Goal: Transaction & Acquisition: Purchase product/service

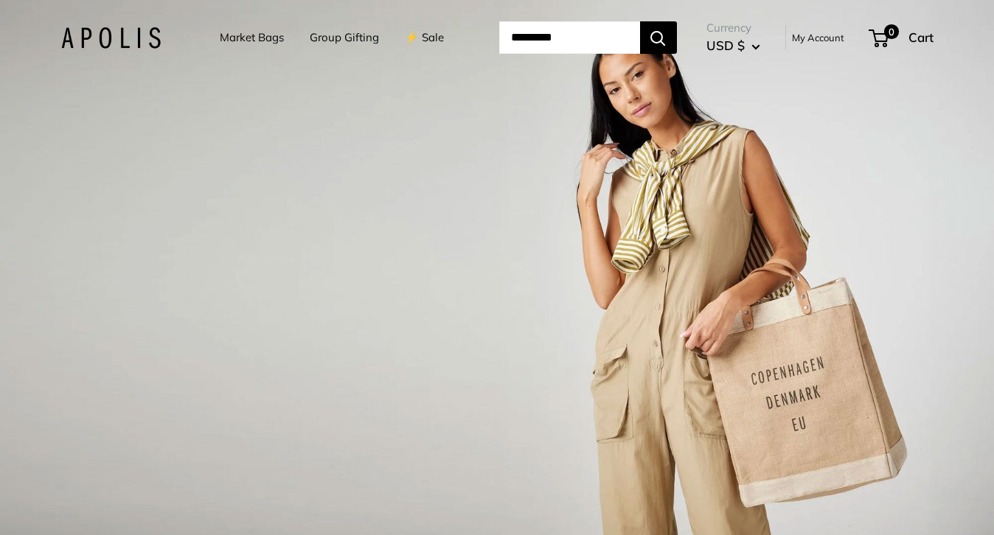
click at [245, 37] on link "Market Bags" at bounding box center [252, 37] width 64 height 21
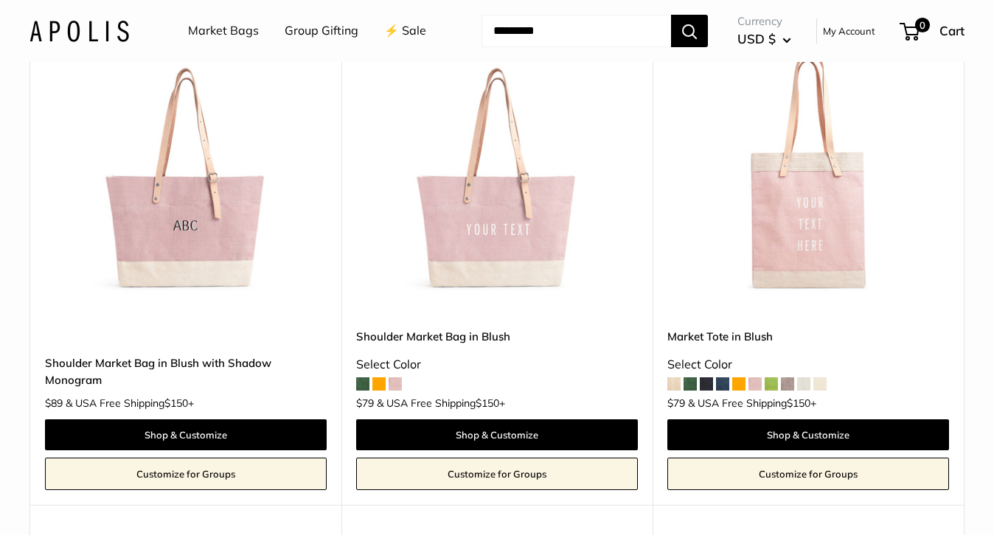
scroll to position [2231, 0]
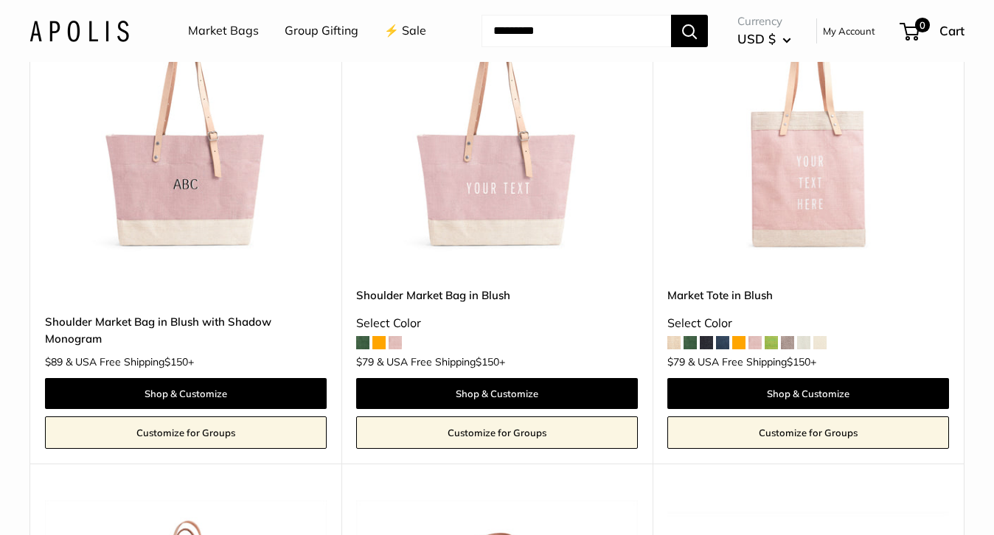
click at [0, 0] on img at bounding box center [0, 0] width 0 height 0
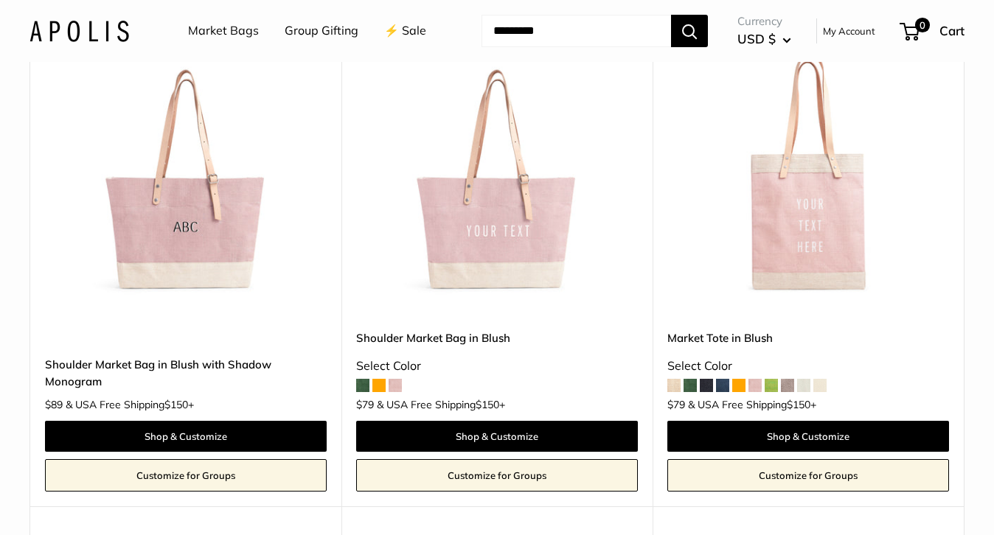
scroll to position [2179, 0]
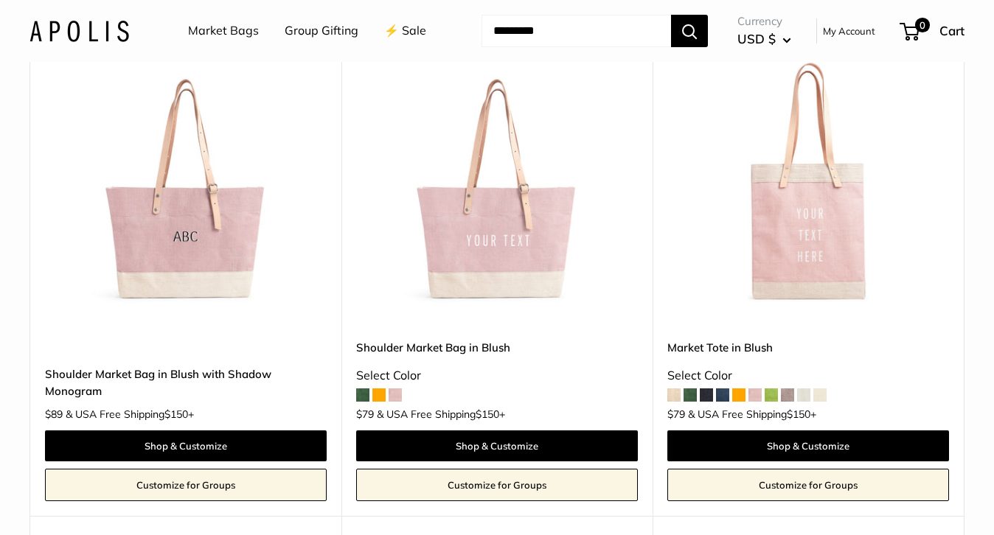
click at [362, 394] on span at bounding box center [362, 395] width 13 height 13
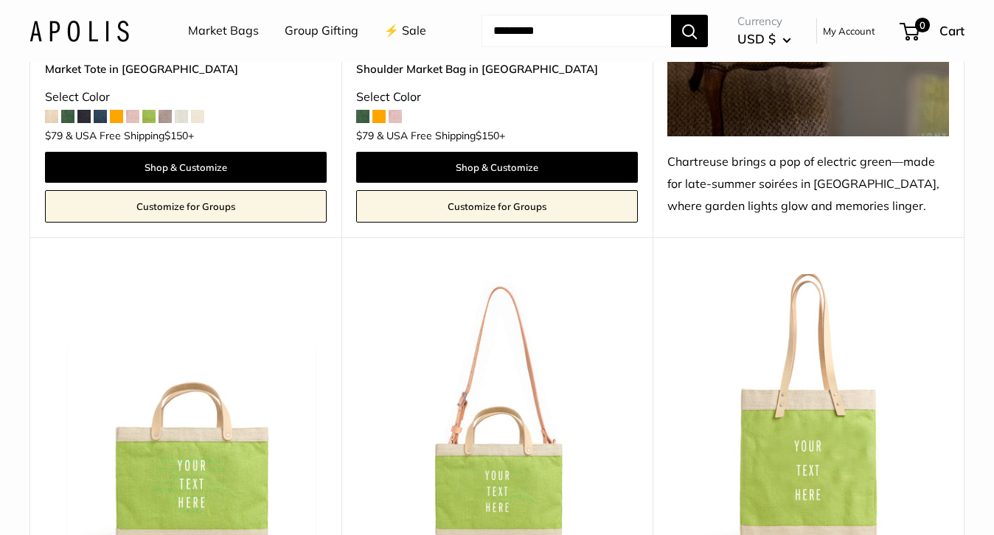
scroll to position [3945, 0]
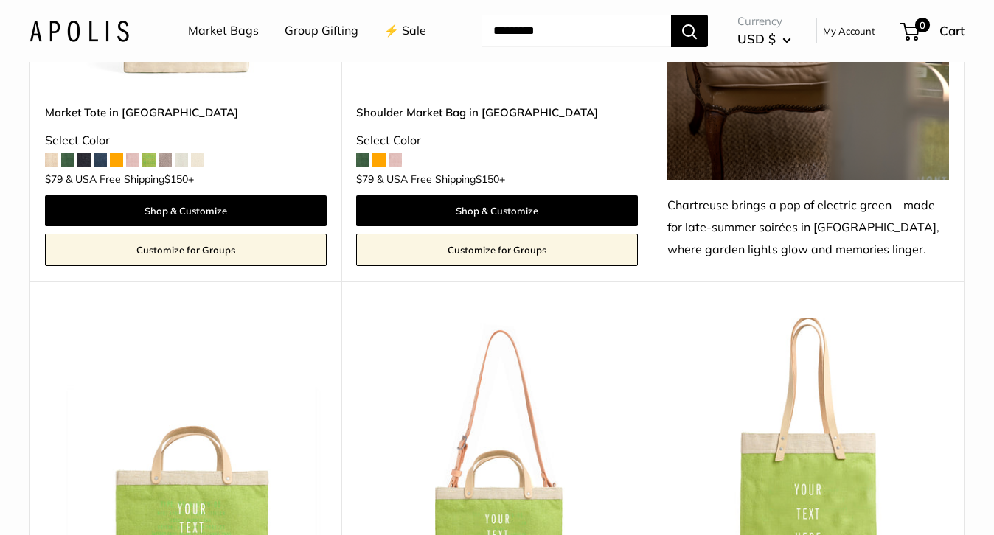
click at [523, 44] on input "Search..." at bounding box center [575, 31] width 189 height 32
type input "********"
click at [671, 15] on button "Search" at bounding box center [689, 31] width 37 height 32
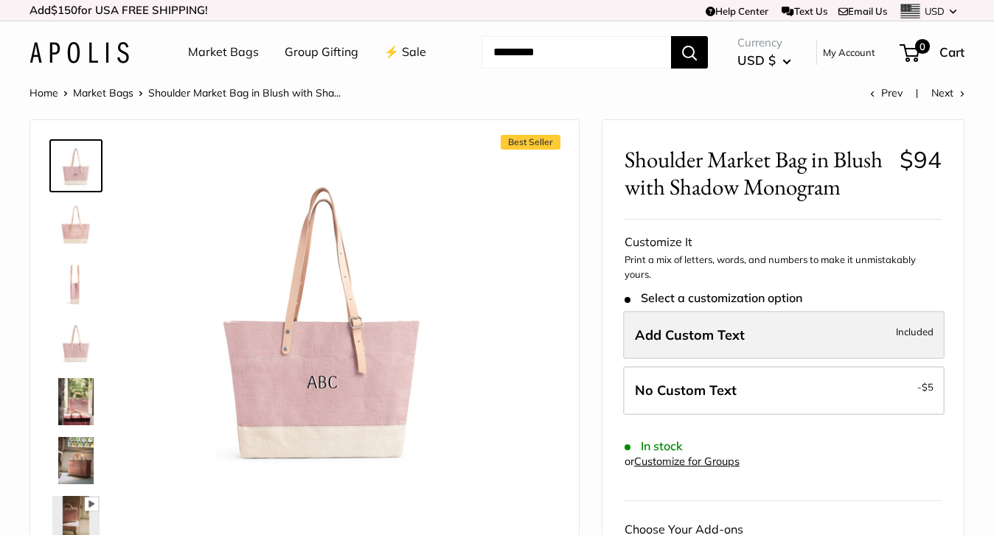
click at [765, 344] on label "Add Custom Text Included" at bounding box center [783, 335] width 321 height 49
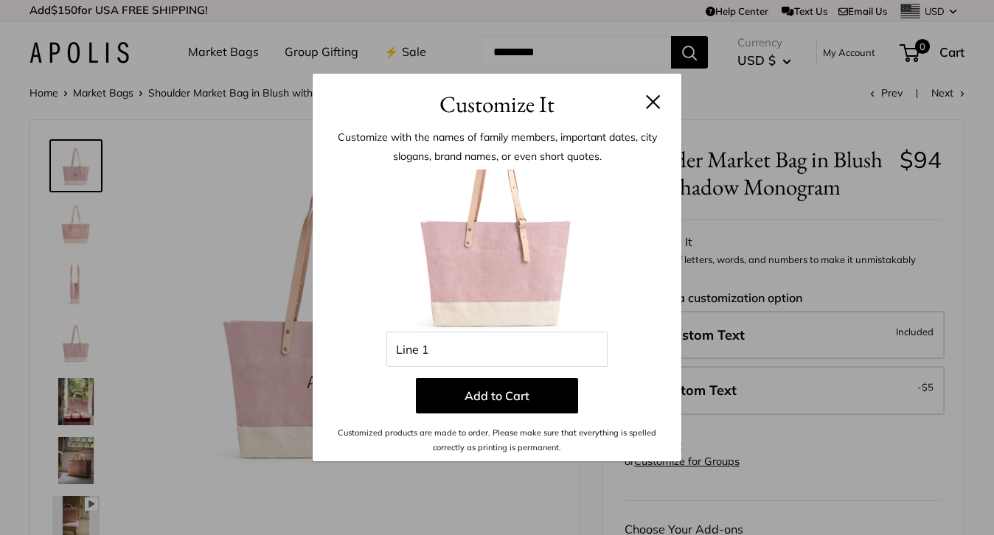
click at [659, 102] on button at bounding box center [653, 101] width 15 height 15
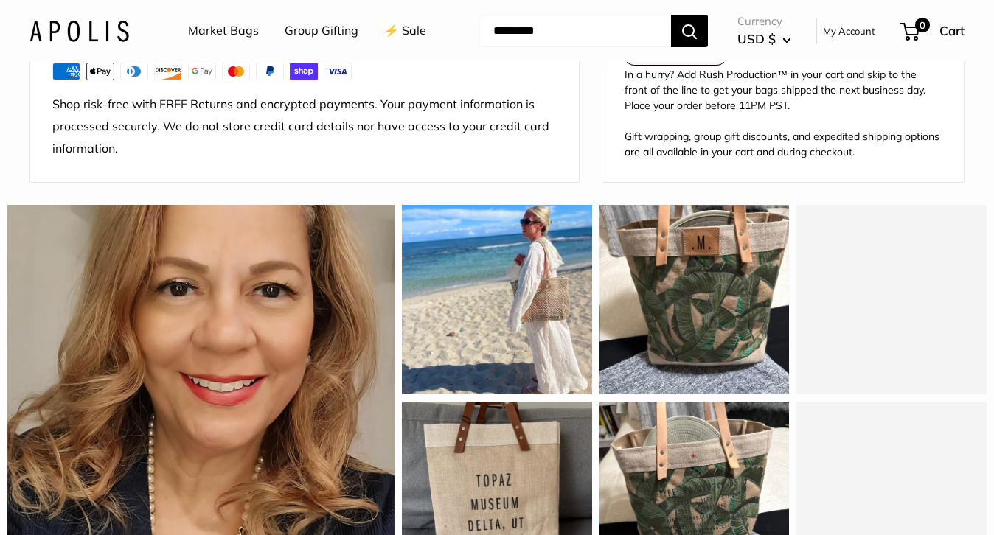
scroll to position [1034, 0]
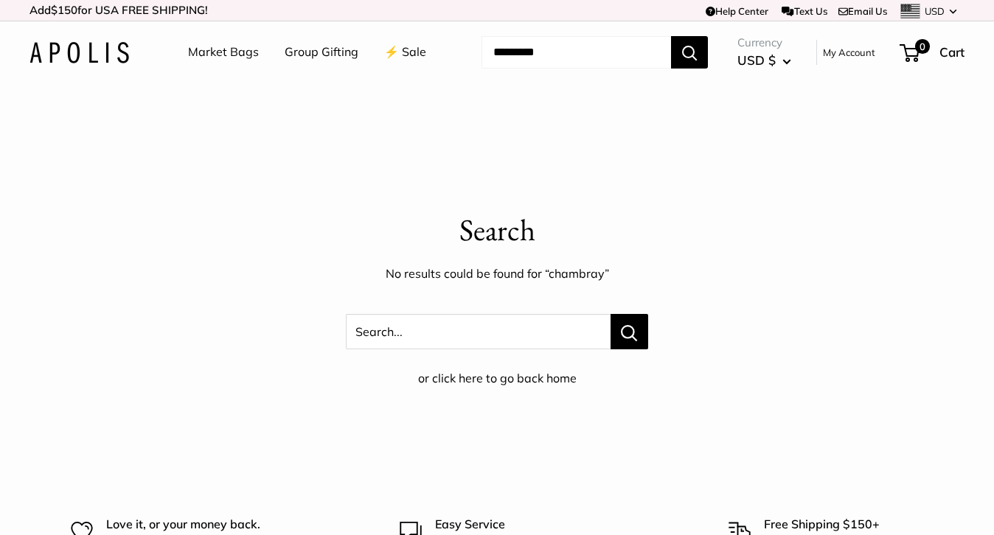
click at [204, 50] on link "Market Bags" at bounding box center [223, 52] width 71 height 22
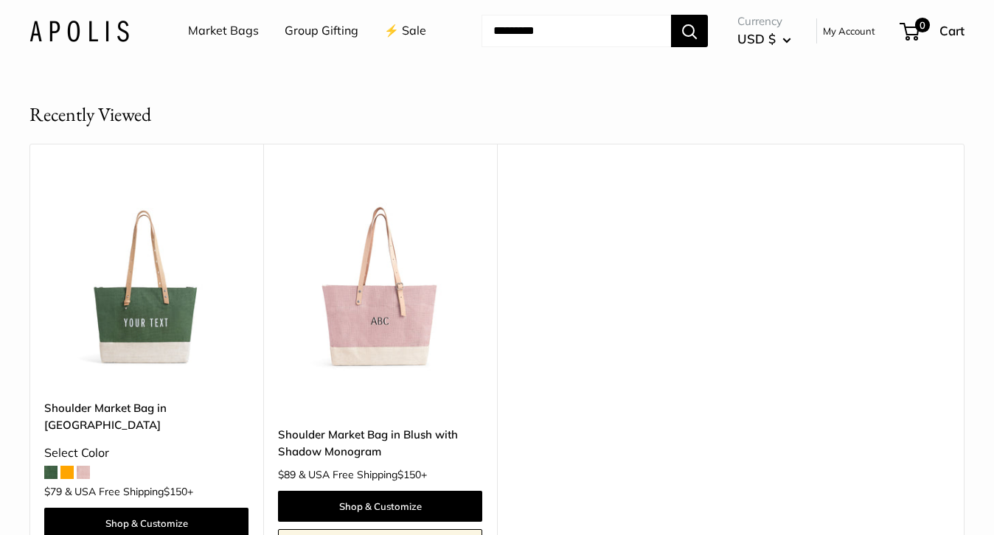
scroll to position [383, 0]
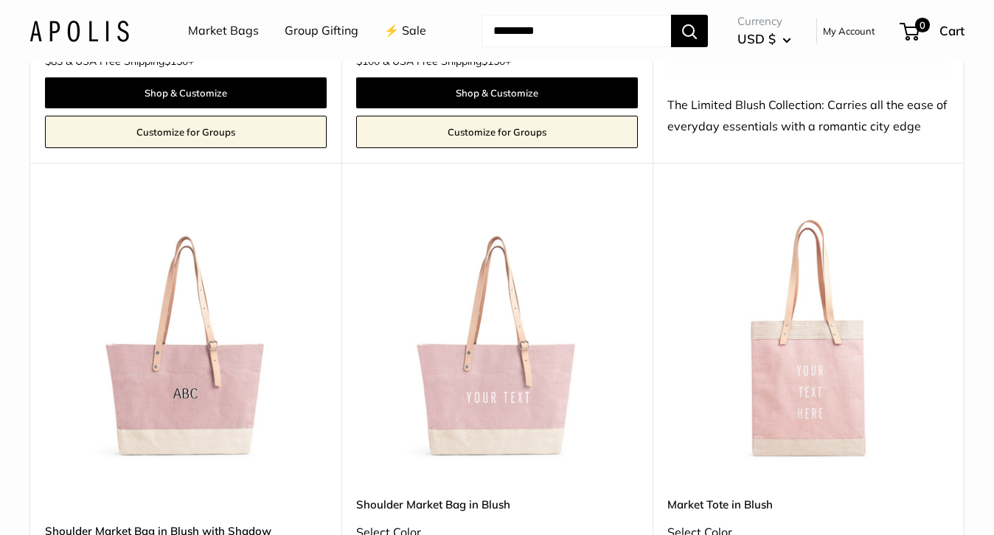
scroll to position [2111, 0]
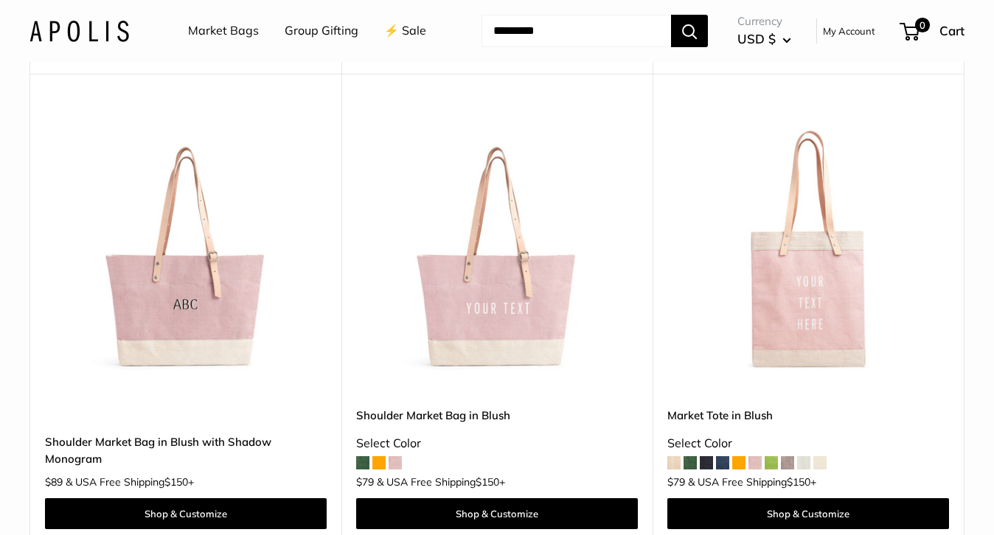
click at [0, 0] on img at bounding box center [0, 0] width 0 height 0
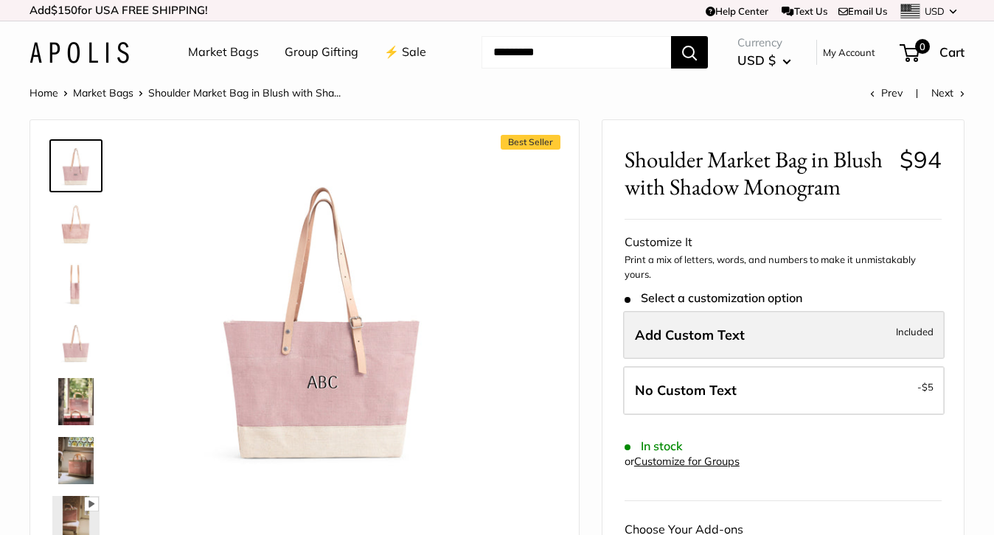
click at [714, 332] on span "Add Custom Text" at bounding box center [690, 335] width 110 height 17
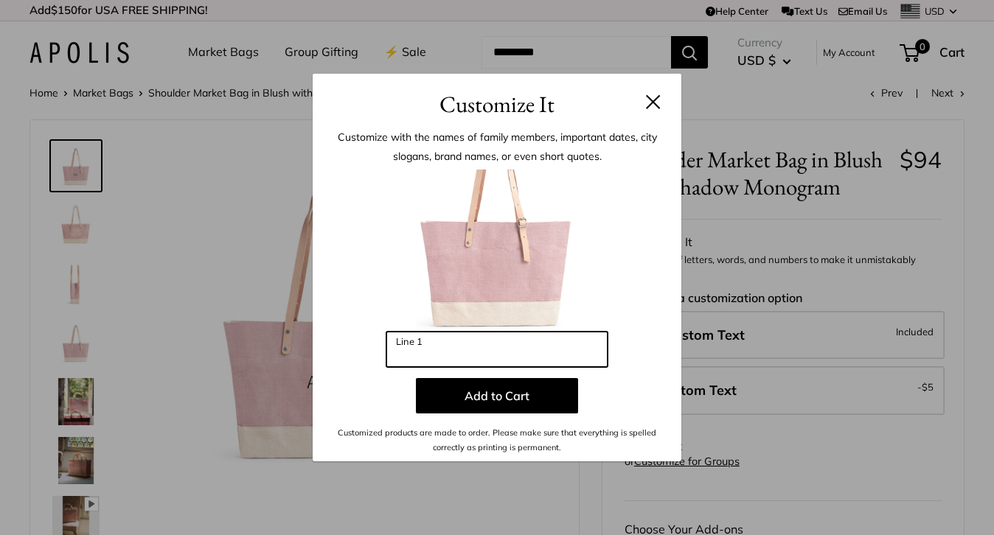
click at [526, 360] on input "Line 1" at bounding box center [496, 349] width 221 height 35
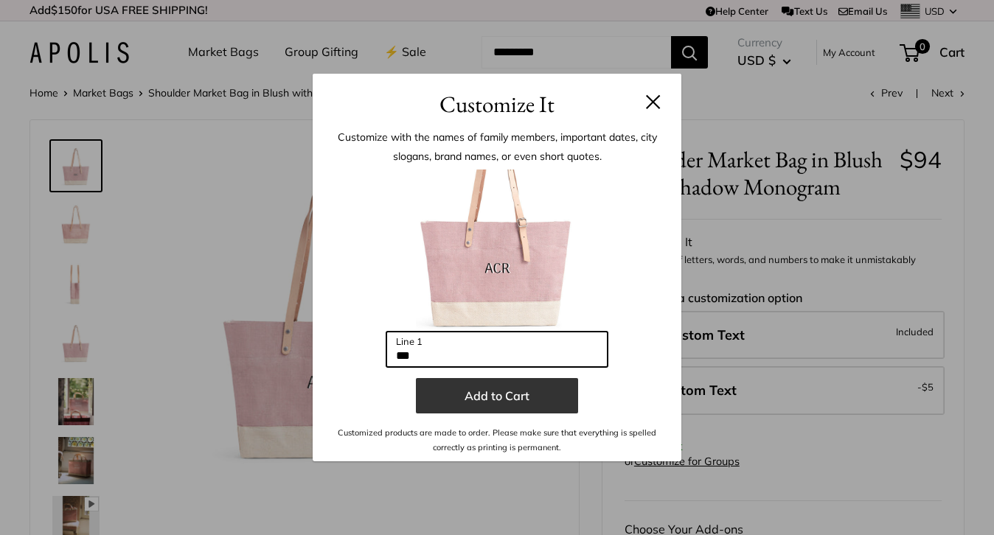
type input "***"
click at [529, 400] on button "Add to Cart" at bounding box center [497, 395] width 162 height 35
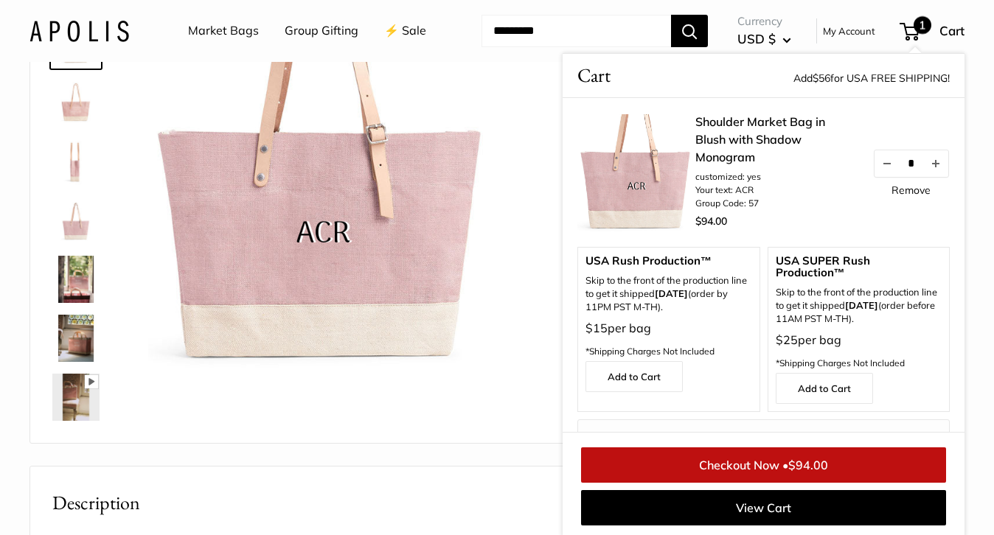
scroll to position [125, 0]
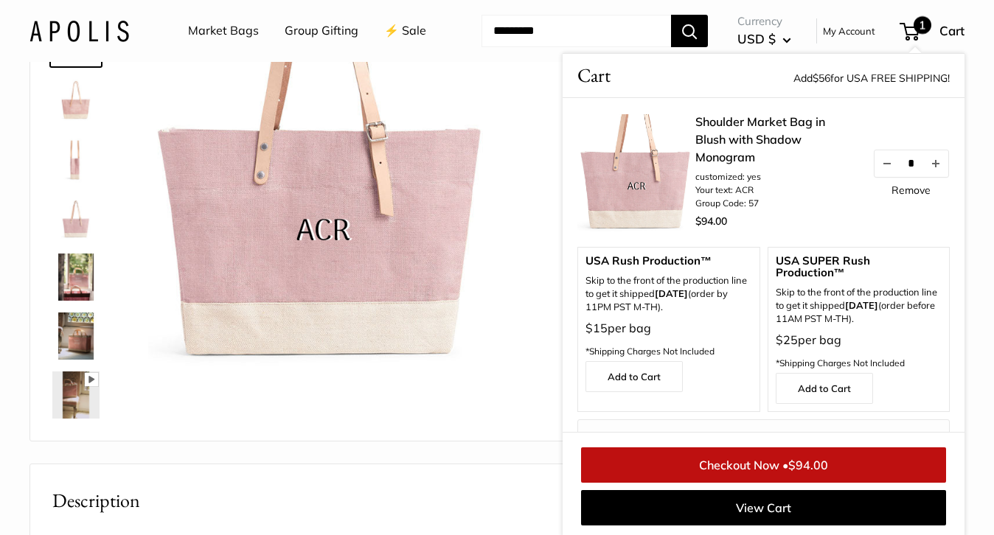
click at [550, 257] on div "Best Seller Pause Play % buffered 00:00 Unmute Mute Exit fullscreen Enter fulls…" at bounding box center [305, 218] width 512 height 416
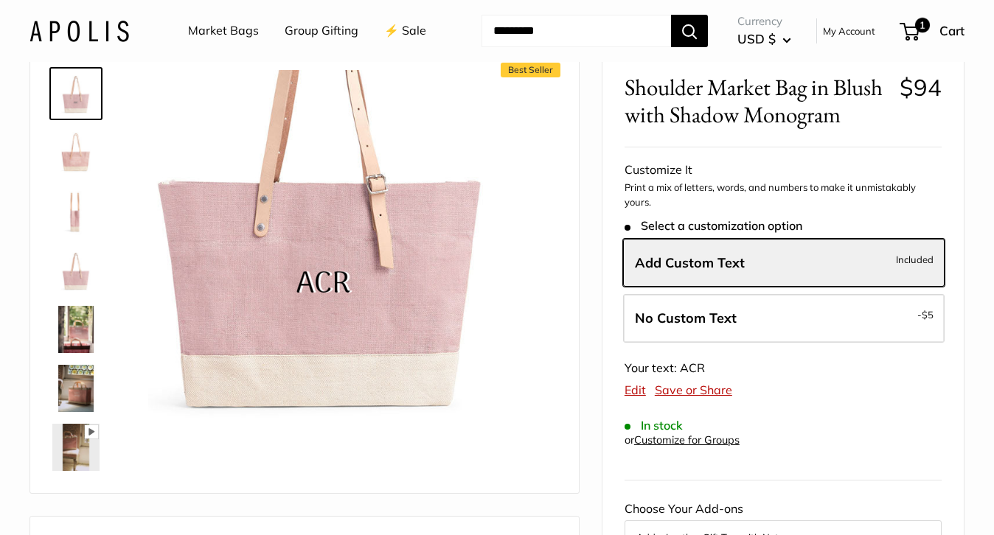
scroll to position [69, 0]
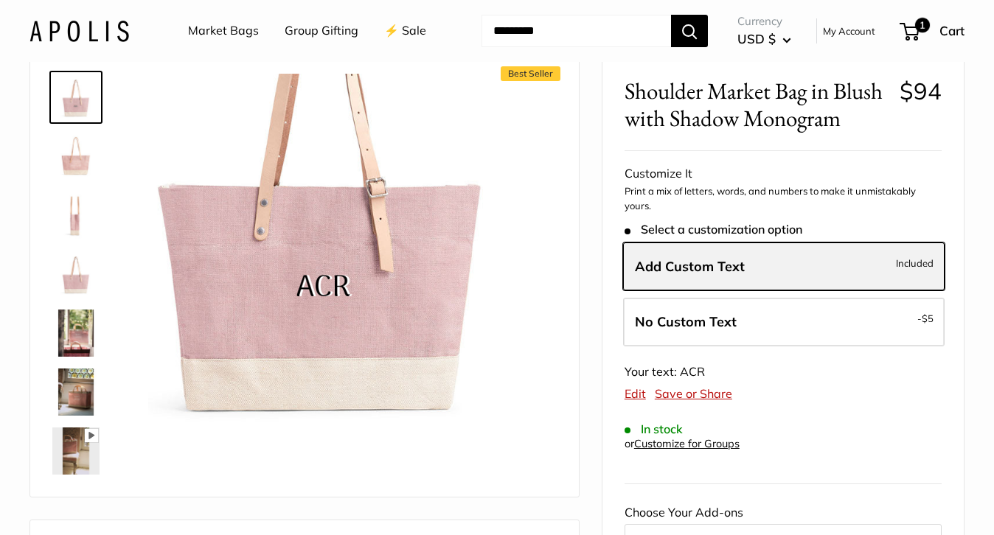
click at [749, 262] on label "Add Custom Text Included" at bounding box center [783, 267] width 321 height 49
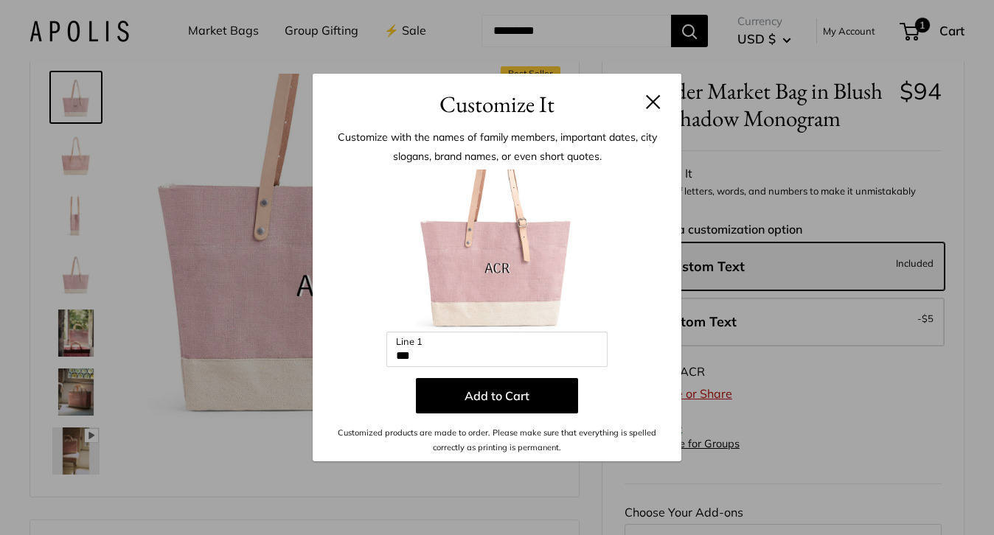
click at [749, 262] on div "Customize It Customize with the names of family members, important dates, city …" at bounding box center [497, 267] width 994 height 535
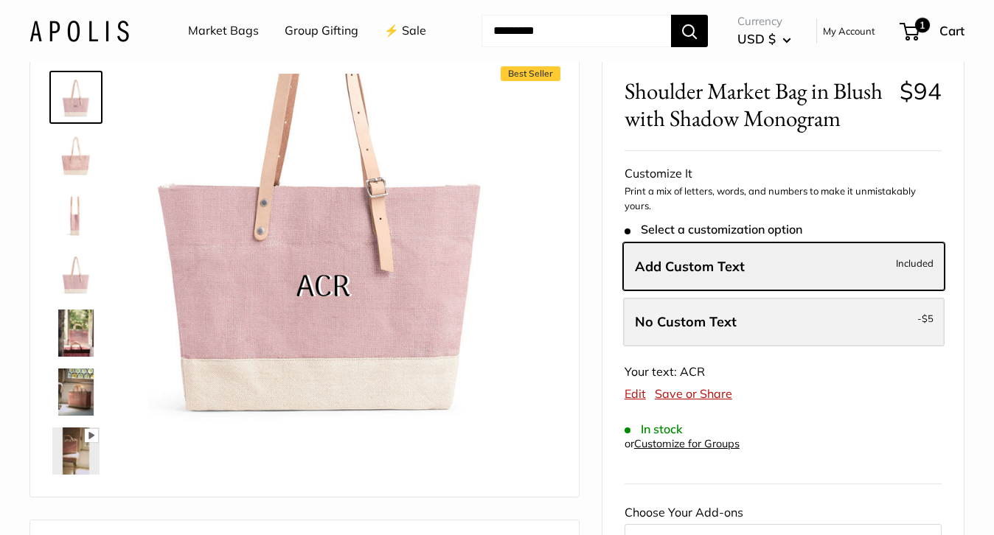
click at [758, 314] on label "No Custom Text - $5" at bounding box center [783, 322] width 321 height 49
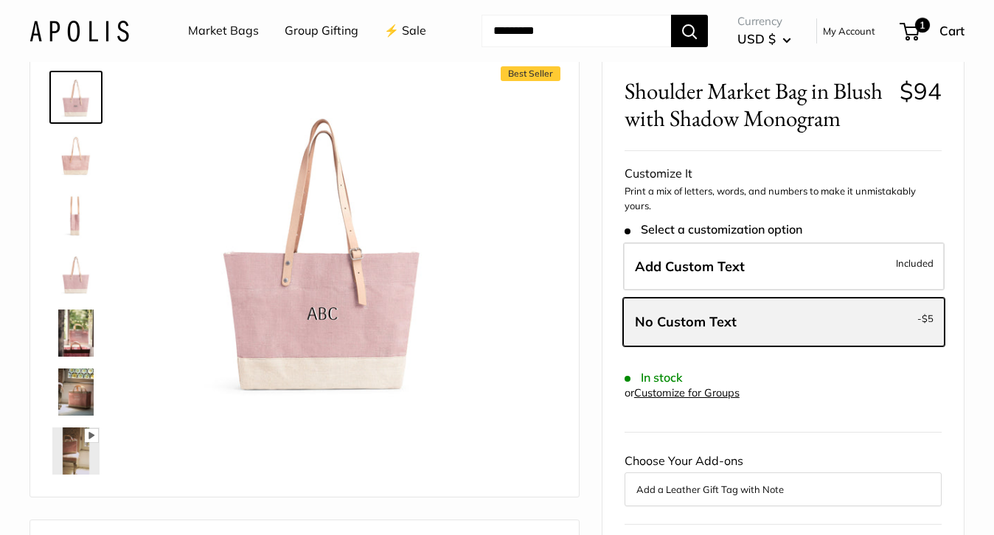
click at [758, 314] on label "No Custom Text - $5" at bounding box center [783, 322] width 321 height 49
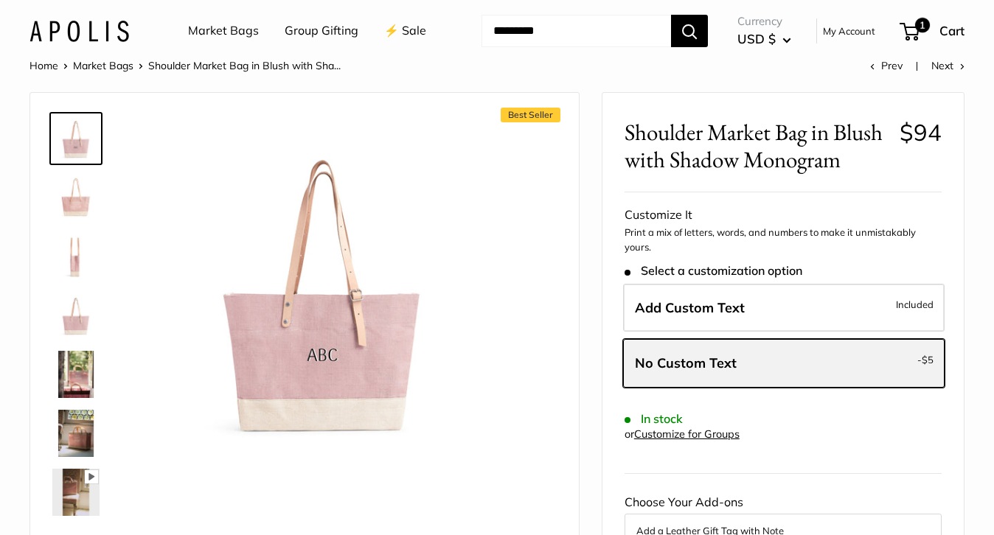
scroll to position [0, 0]
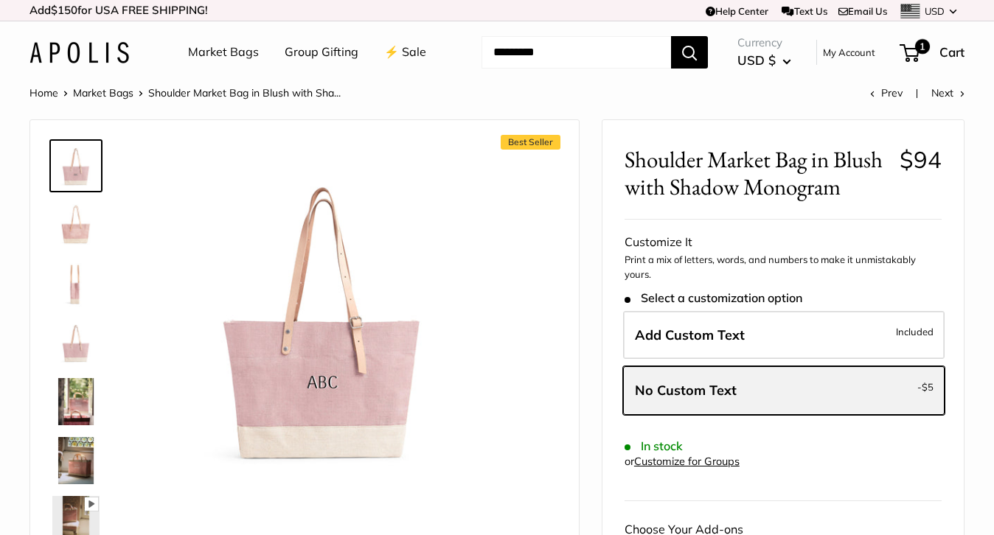
click at [725, 394] on span "No Custom Text" at bounding box center [686, 390] width 102 height 17
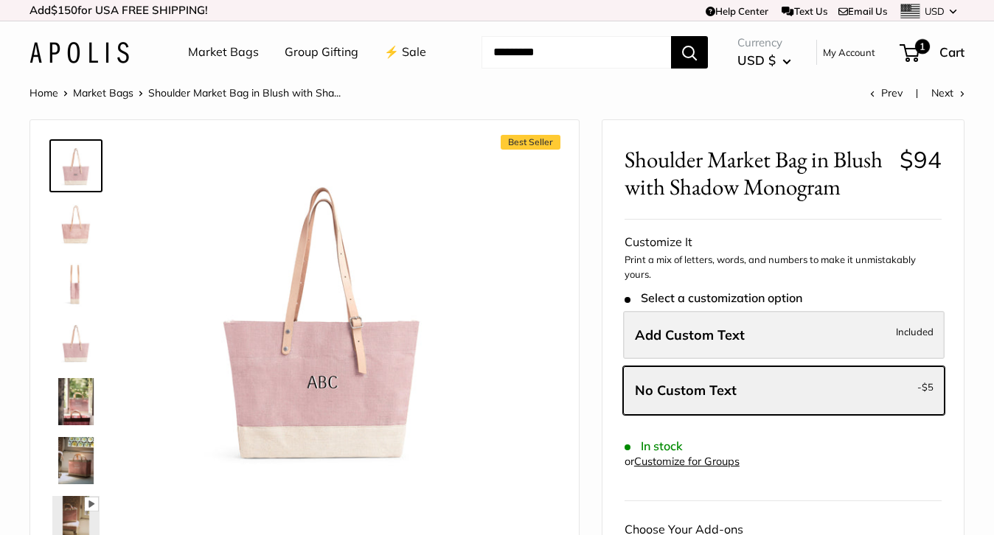
click at [765, 333] on label "Add Custom Text Included" at bounding box center [783, 335] width 321 height 49
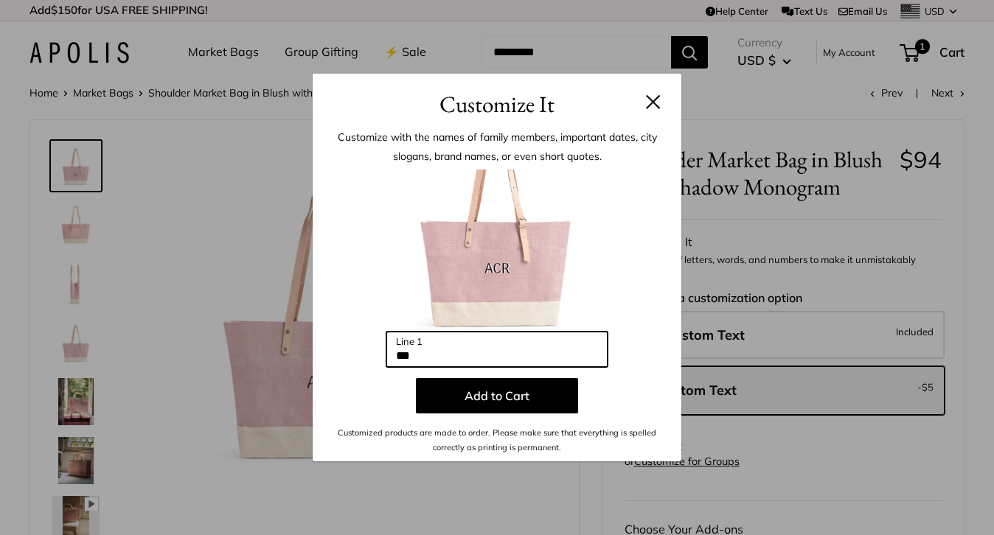
click at [527, 349] on input "***" at bounding box center [496, 349] width 221 height 35
click at [658, 94] on button at bounding box center [653, 101] width 15 height 15
